Goal: Task Accomplishment & Management: Manage account settings

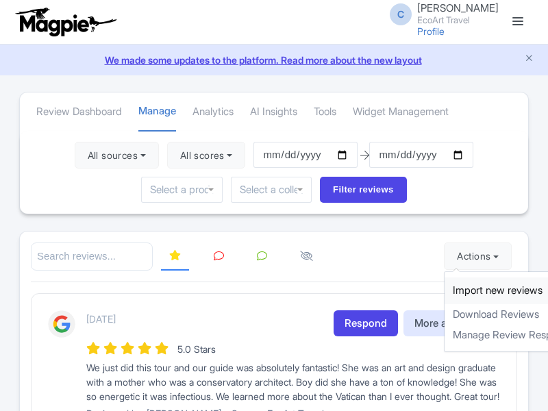
click at [463, 290] on link "Import new reviews" at bounding box center [525, 290] width 161 height 27
